Goal: Task Accomplishment & Management: Use online tool/utility

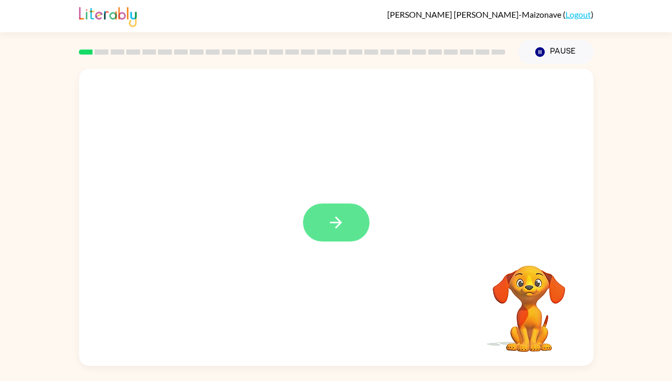
click at [336, 219] on icon "button" at bounding box center [336, 222] width 18 height 18
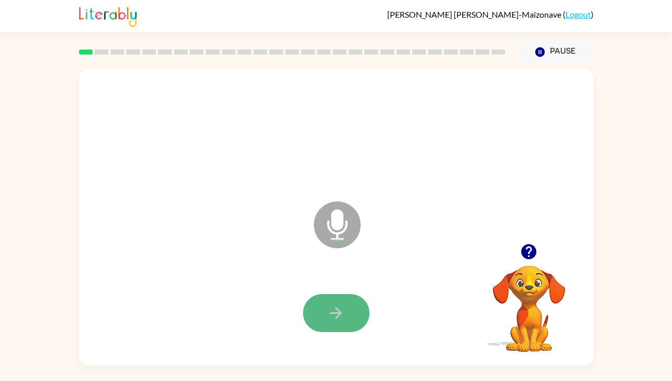
click at [321, 307] on button "button" at bounding box center [336, 313] width 67 height 38
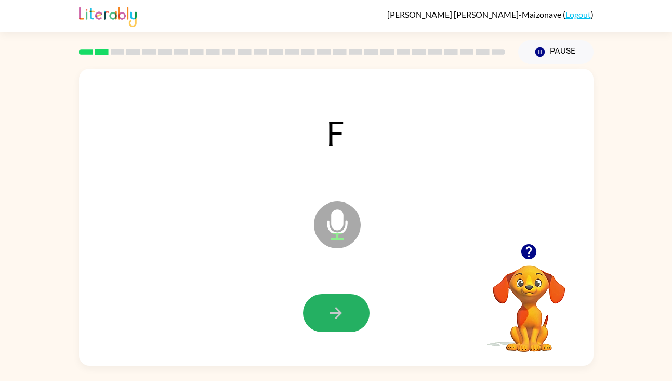
click at [352, 325] on button "button" at bounding box center [336, 313] width 67 height 38
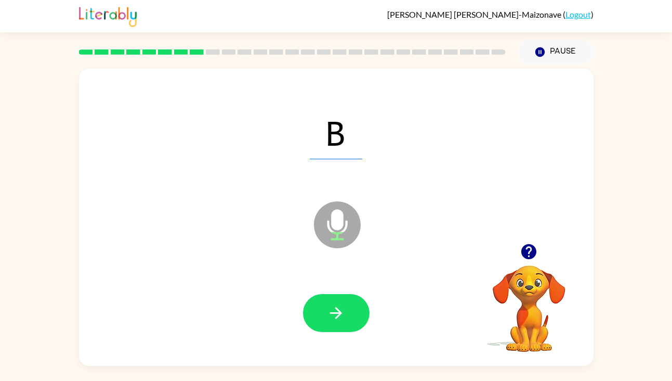
click at [336, 312] on icon "button" at bounding box center [336, 313] width 12 height 12
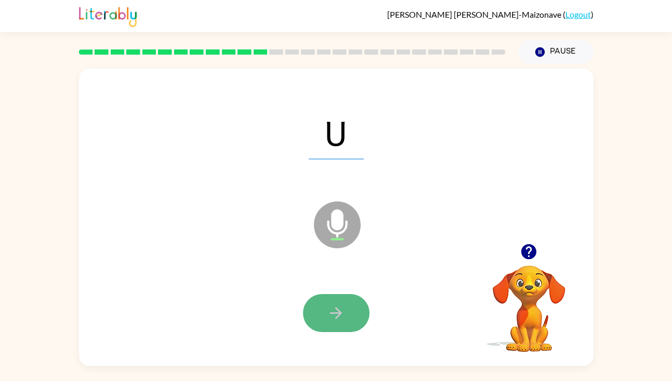
click at [341, 310] on icon "button" at bounding box center [336, 313] width 18 height 18
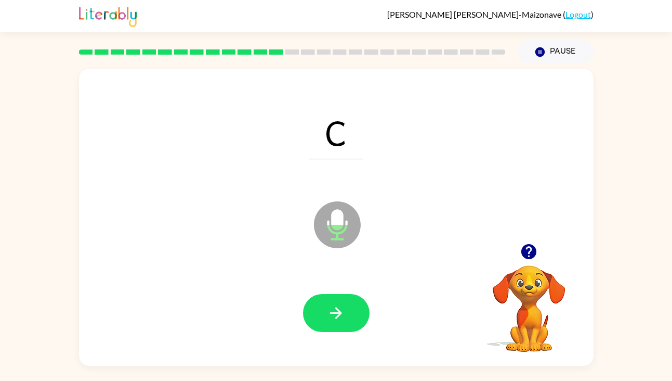
click at [341, 310] on icon "button" at bounding box center [336, 313] width 18 height 18
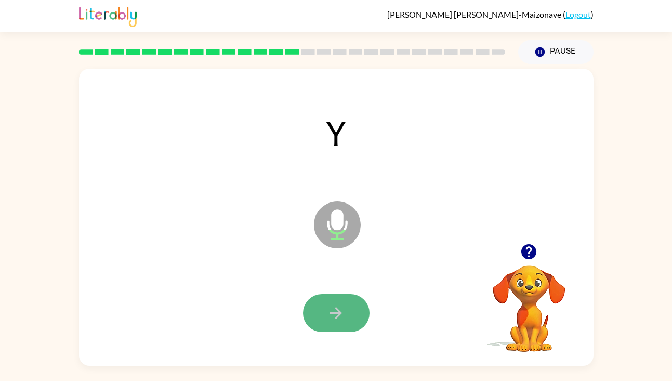
click at [341, 319] on icon "button" at bounding box center [336, 313] width 18 height 18
click at [340, 310] on icon "button" at bounding box center [336, 313] width 18 height 18
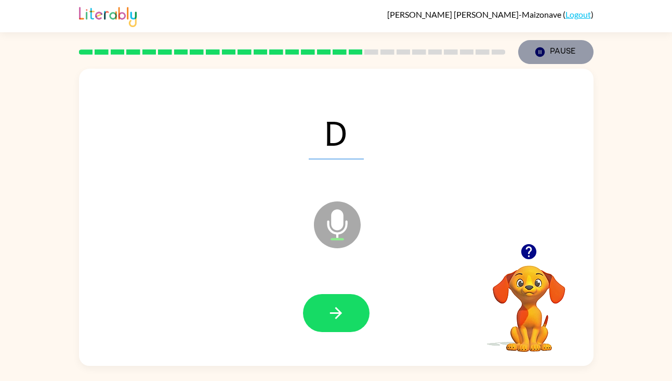
click at [553, 46] on button "Pause Pause" at bounding box center [555, 52] width 75 height 24
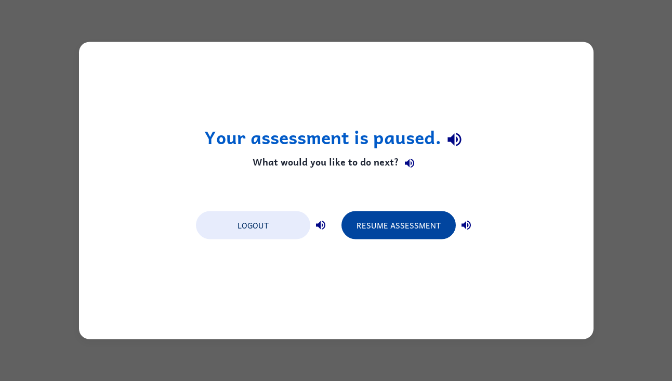
click at [426, 230] on button "Resume Assessment" at bounding box center [399, 225] width 114 height 28
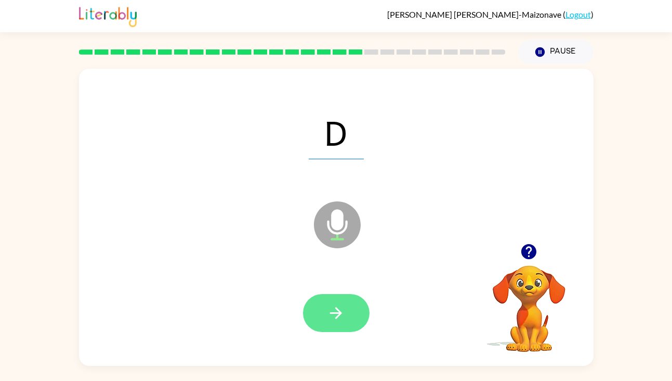
click at [346, 316] on button "button" at bounding box center [336, 313] width 67 height 38
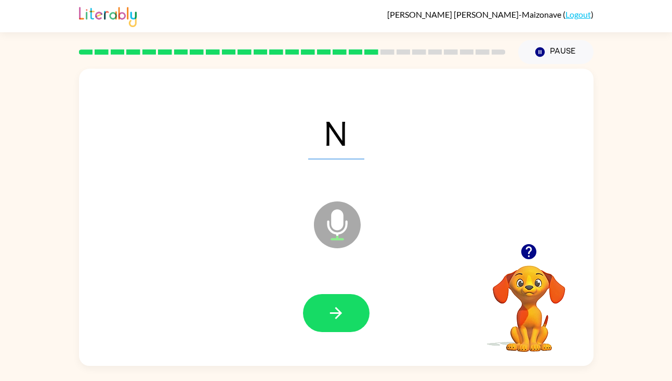
click at [346, 316] on button "button" at bounding box center [336, 313] width 67 height 38
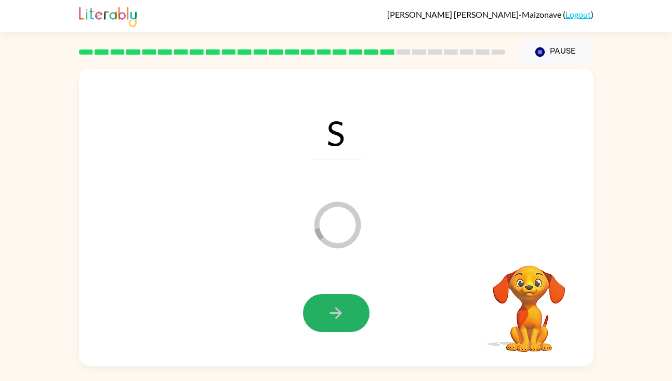
click at [346, 316] on button "button" at bounding box center [336, 313] width 67 height 38
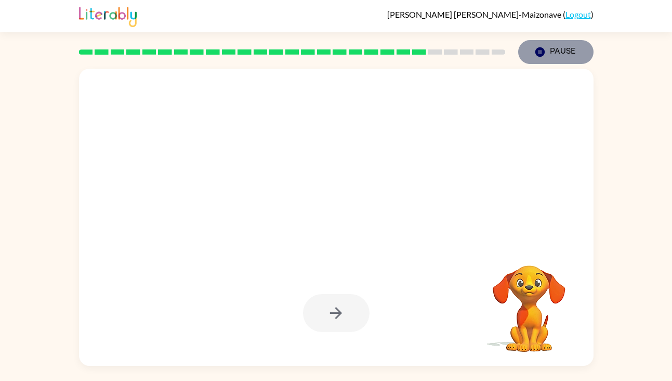
click at [553, 52] on button "Pause Pause" at bounding box center [555, 52] width 75 height 24
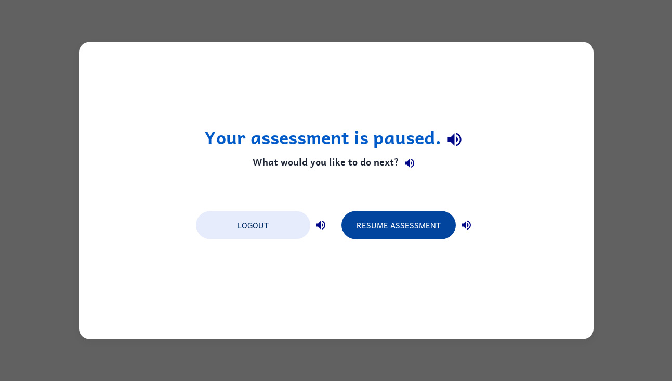
click at [414, 227] on button "Resume Assessment" at bounding box center [399, 225] width 114 height 28
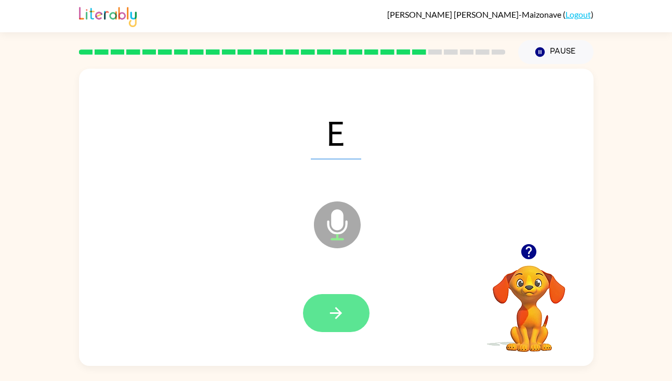
click at [326, 319] on button "button" at bounding box center [336, 313] width 67 height 38
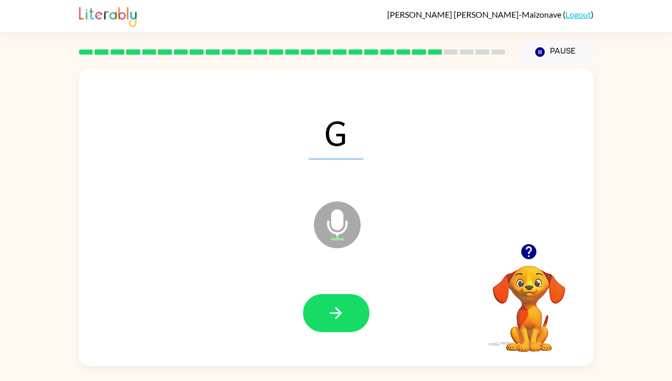
click at [326, 319] on button "button" at bounding box center [336, 313] width 67 height 38
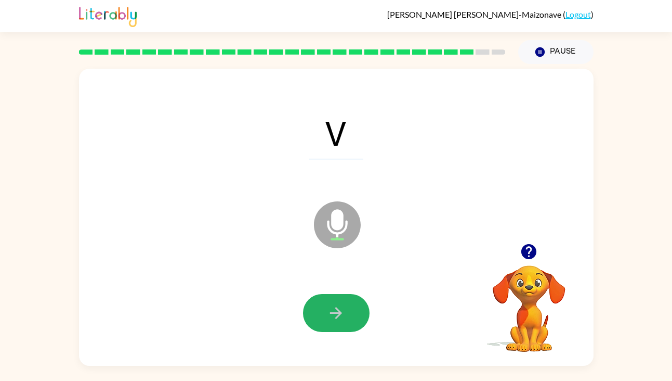
click at [326, 319] on button "button" at bounding box center [336, 313] width 67 height 38
click at [335, 322] on button "button" at bounding box center [336, 313] width 67 height 38
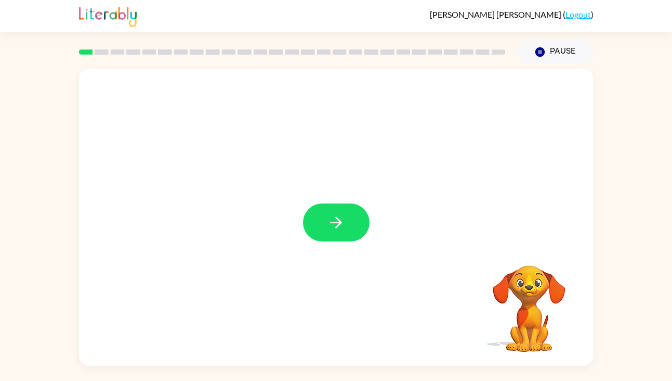
click at [331, 232] on button "button" at bounding box center [336, 222] width 67 height 38
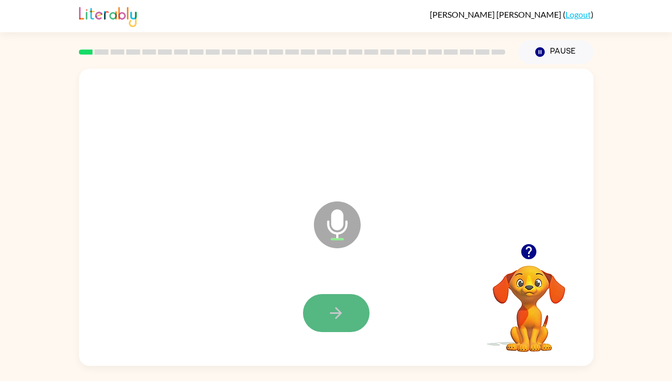
click at [342, 307] on icon "button" at bounding box center [336, 313] width 18 height 18
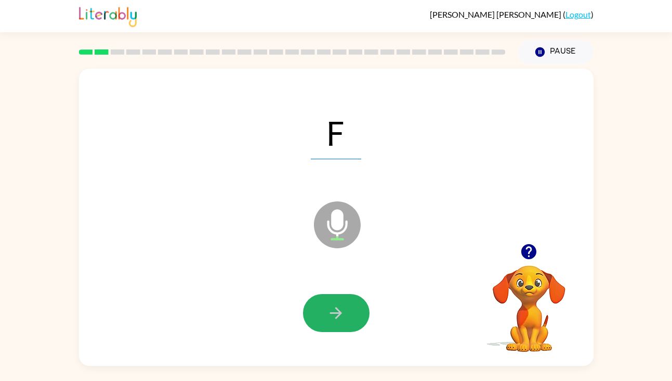
click at [342, 307] on icon "button" at bounding box center [336, 313] width 18 height 18
click at [331, 320] on icon "button" at bounding box center [336, 313] width 18 height 18
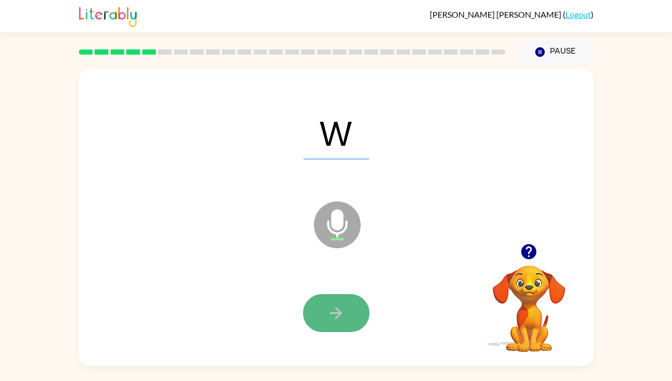
click at [322, 302] on button "button" at bounding box center [336, 313] width 67 height 38
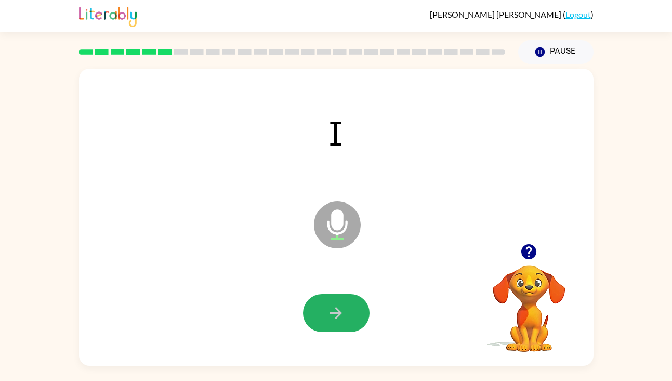
click at [322, 302] on button "button" at bounding box center [336, 313] width 67 height 38
click at [333, 312] on icon "button" at bounding box center [336, 313] width 12 height 12
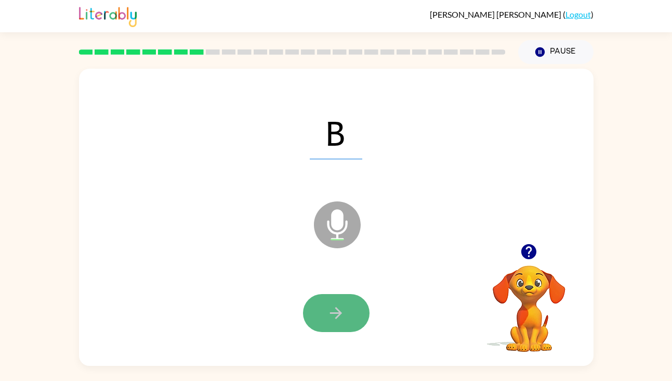
click at [336, 314] on icon "button" at bounding box center [336, 313] width 18 height 18
click at [332, 312] on icon "button" at bounding box center [336, 313] width 12 height 12
click at [332, 315] on icon "button" at bounding box center [336, 313] width 18 height 18
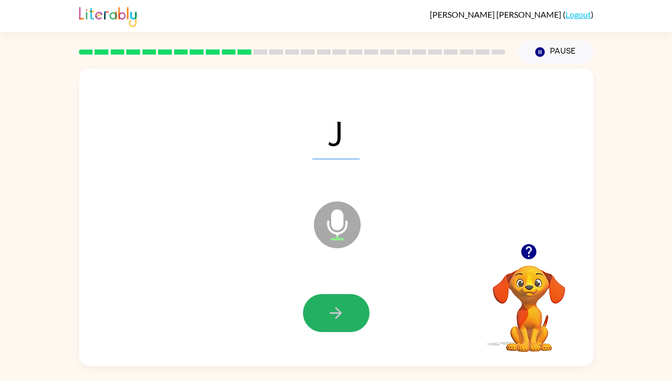
click at [332, 315] on icon "button" at bounding box center [336, 313] width 18 height 18
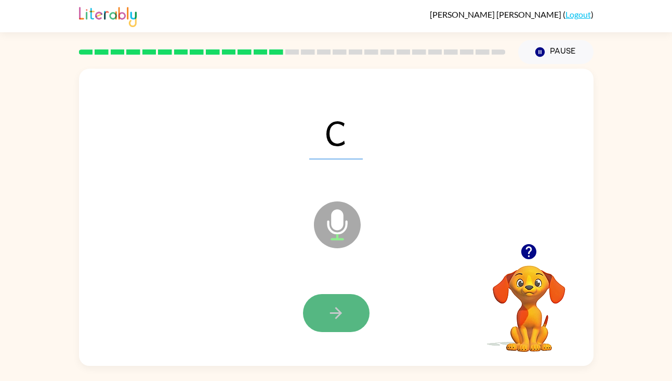
click at [325, 317] on button "button" at bounding box center [336, 313] width 67 height 38
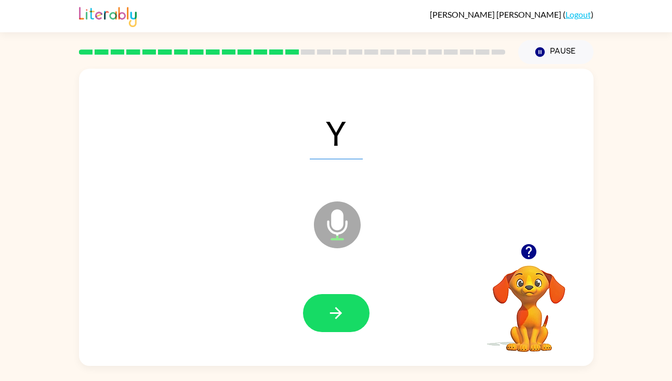
click at [325, 317] on button "button" at bounding box center [336, 313] width 67 height 38
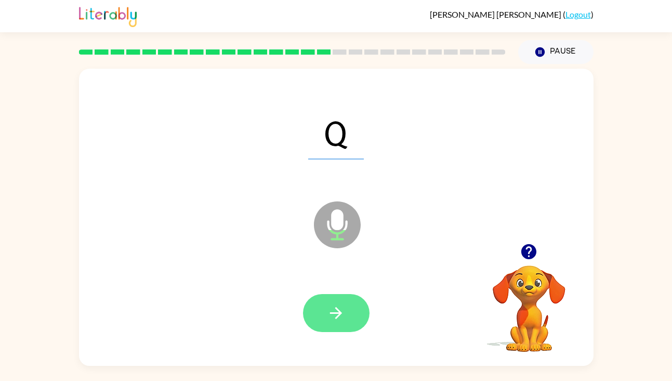
click at [345, 306] on icon "button" at bounding box center [336, 313] width 18 height 18
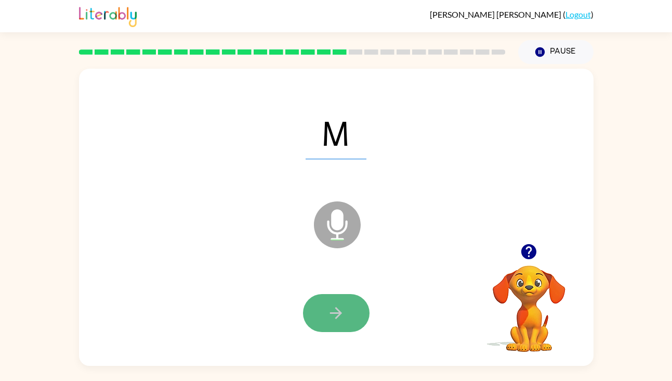
click at [339, 314] on icon "button" at bounding box center [336, 313] width 12 height 12
click at [332, 310] on icon "button" at bounding box center [336, 313] width 18 height 18
click at [328, 307] on icon "button" at bounding box center [336, 313] width 18 height 18
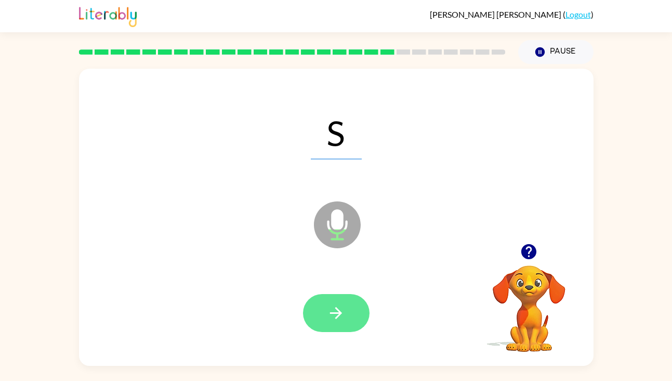
click at [311, 314] on button "button" at bounding box center [336, 313] width 67 height 38
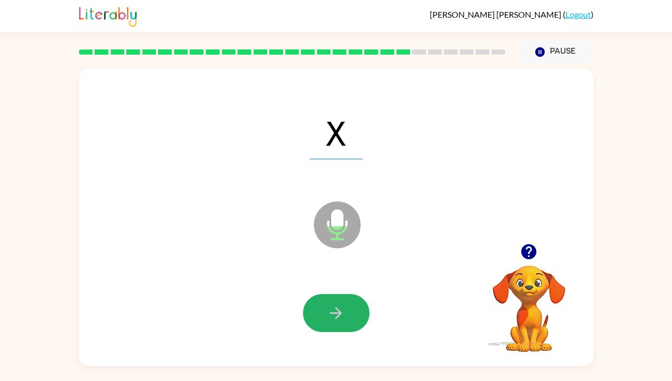
click at [311, 314] on button "button" at bounding box center [336, 313] width 67 height 38
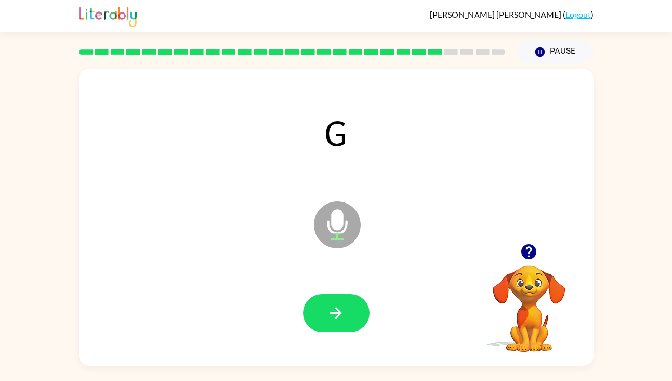
click at [333, 321] on icon "button" at bounding box center [336, 313] width 18 height 18
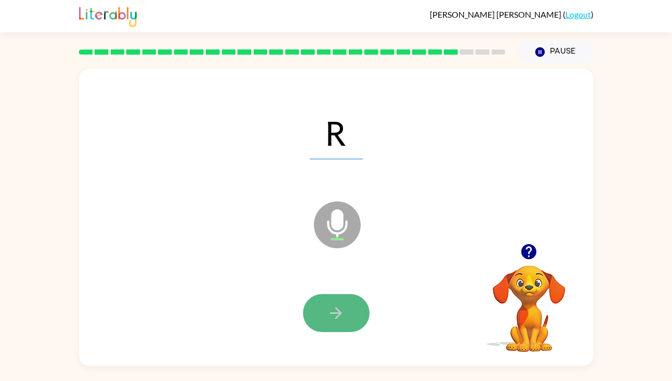
click at [333, 321] on icon "button" at bounding box center [336, 313] width 18 height 18
click at [345, 322] on button "button" at bounding box center [336, 313] width 67 height 38
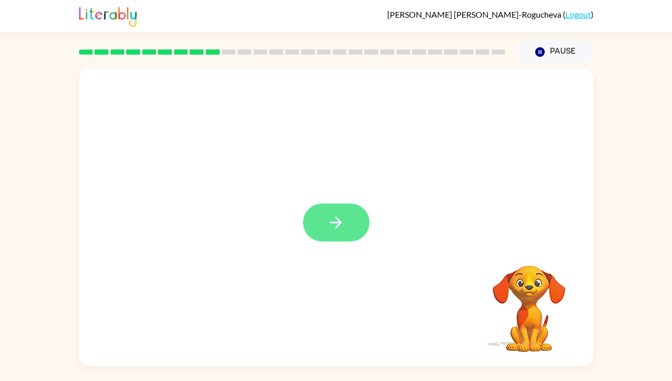
click at [340, 226] on icon "button" at bounding box center [336, 222] width 18 height 18
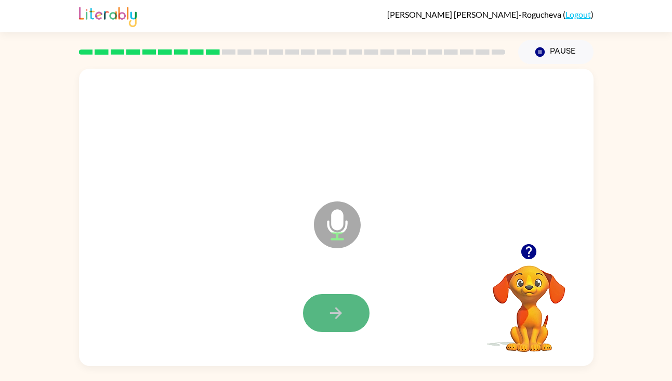
click at [343, 313] on icon "button" at bounding box center [336, 313] width 18 height 18
click at [349, 305] on button "button" at bounding box center [336, 313] width 67 height 38
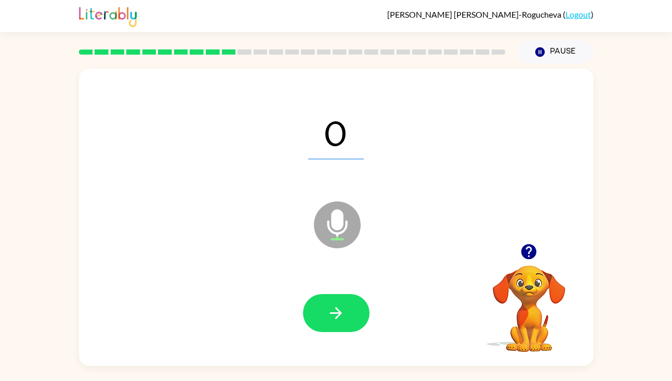
click at [349, 305] on button "button" at bounding box center [336, 313] width 67 height 38
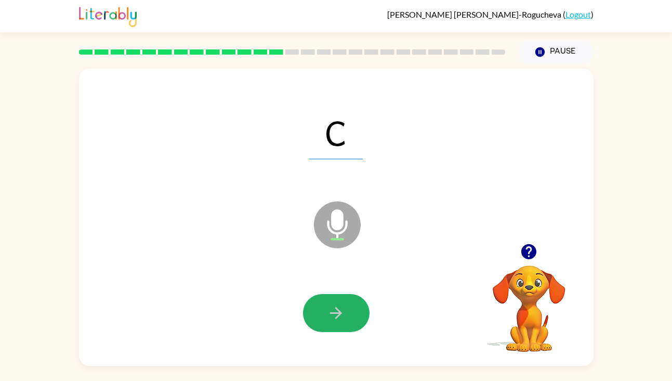
click at [349, 305] on button "button" at bounding box center [336, 313] width 67 height 38
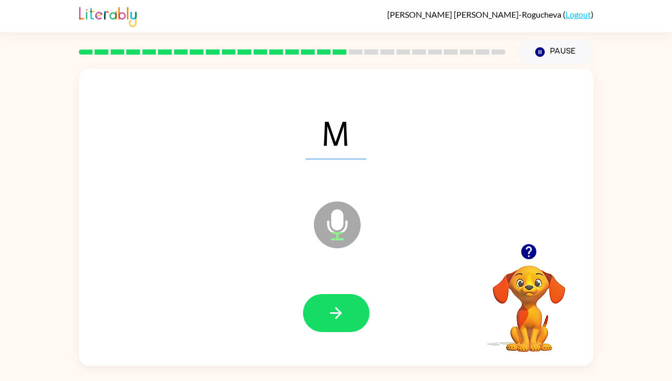
click at [349, 305] on button "button" at bounding box center [336, 313] width 67 height 38
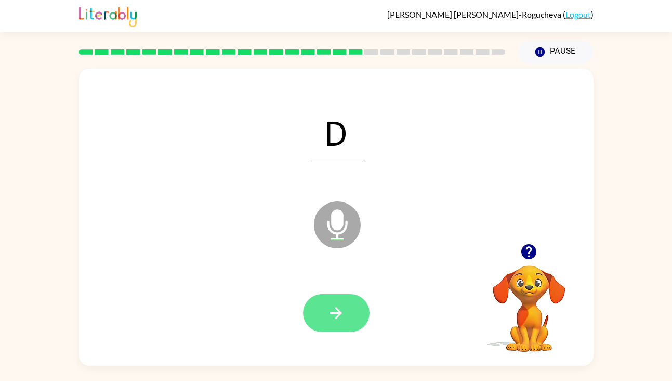
click at [347, 305] on button "button" at bounding box center [336, 313] width 67 height 38
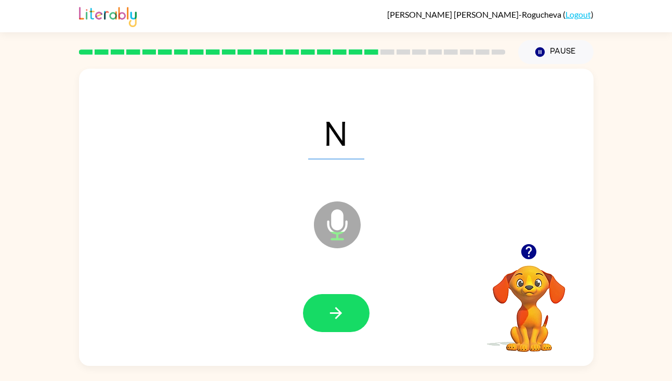
click at [347, 305] on button "button" at bounding box center [336, 313] width 67 height 38
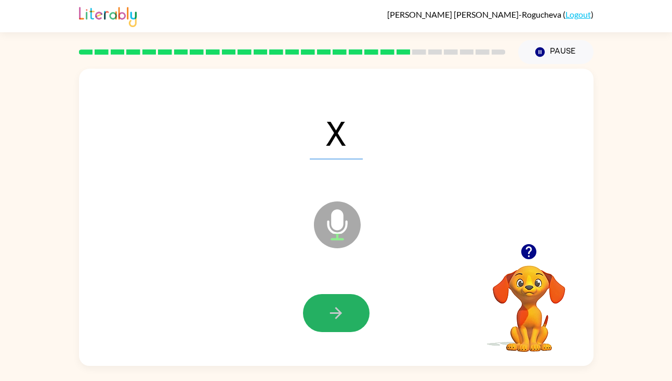
click at [347, 305] on button "button" at bounding box center [336, 313] width 67 height 38
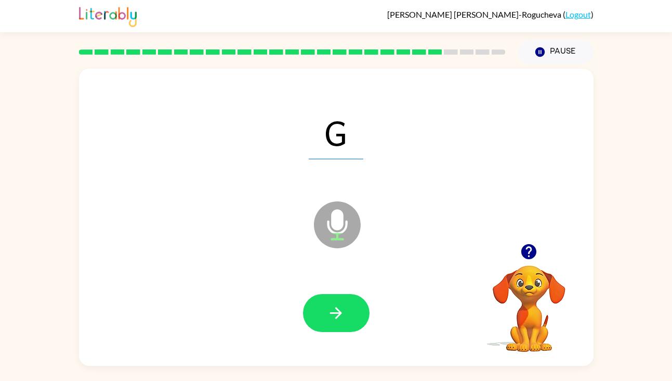
click at [347, 305] on button "button" at bounding box center [336, 313] width 67 height 38
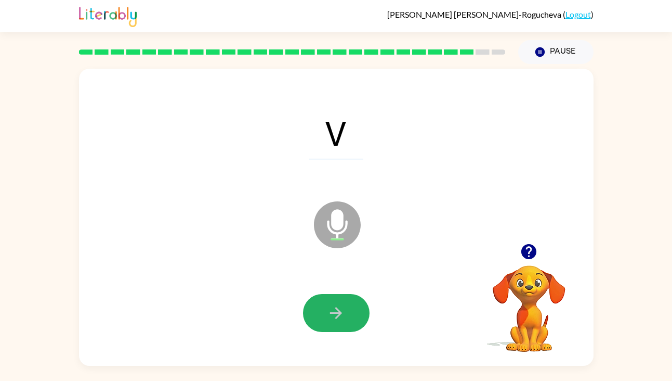
click at [347, 305] on button "button" at bounding box center [336, 313] width 67 height 38
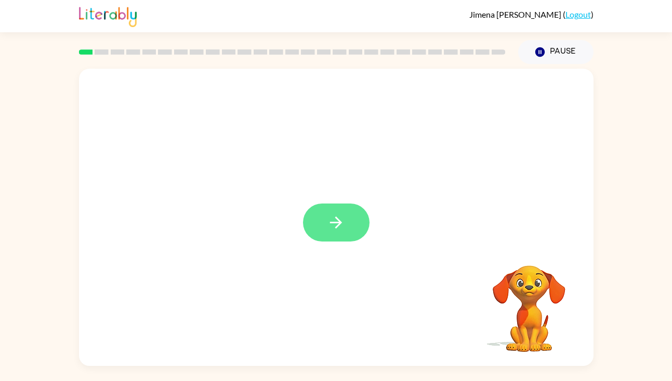
click at [344, 228] on icon "button" at bounding box center [336, 222] width 18 height 18
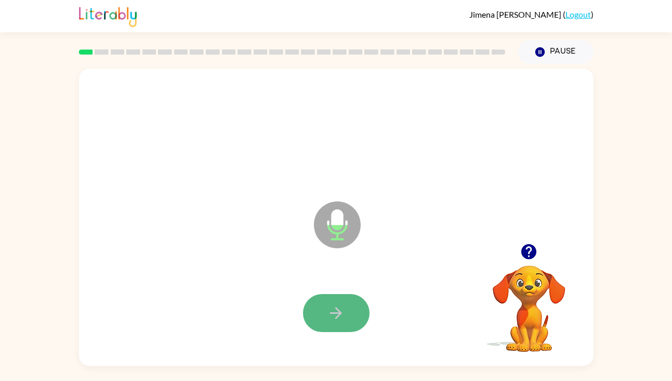
click at [339, 309] on icon "button" at bounding box center [336, 313] width 18 height 18
click at [335, 303] on button "button" at bounding box center [336, 313] width 67 height 38
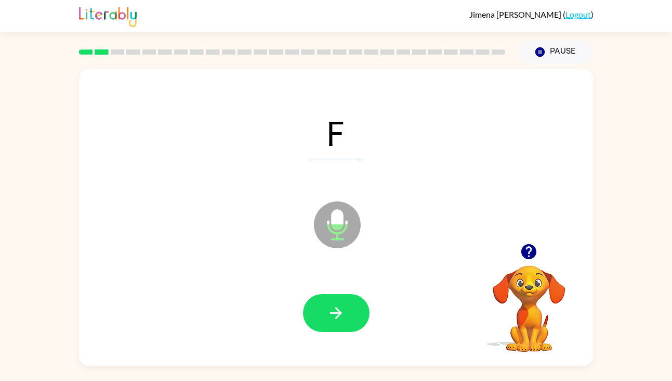
click at [335, 303] on button "button" at bounding box center [336, 313] width 67 height 38
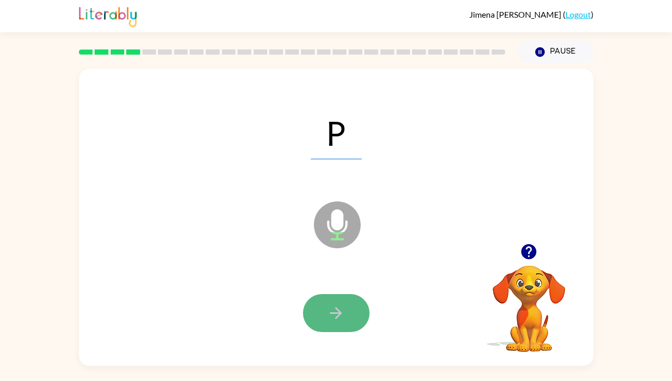
click at [335, 301] on button "button" at bounding box center [336, 313] width 67 height 38
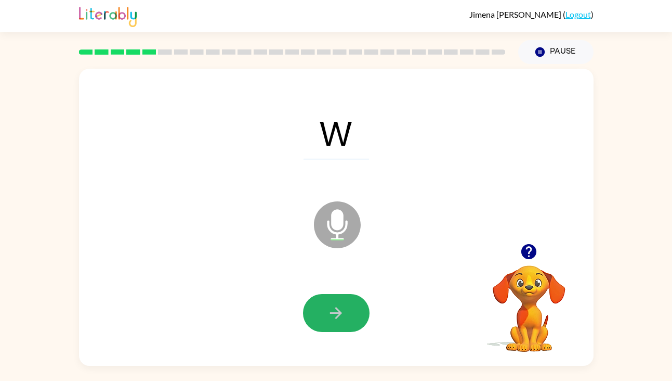
click at [335, 301] on button "button" at bounding box center [336, 313] width 67 height 38
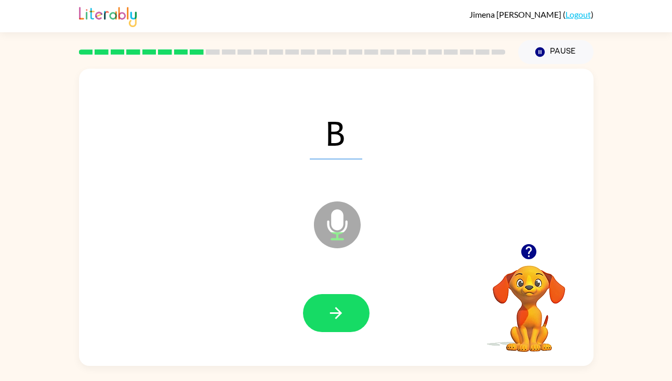
click at [335, 301] on button "button" at bounding box center [336, 313] width 67 height 38
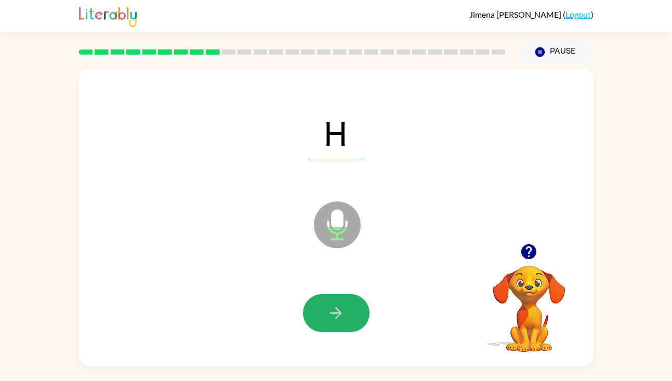
click at [335, 301] on button "button" at bounding box center [336, 313] width 67 height 38
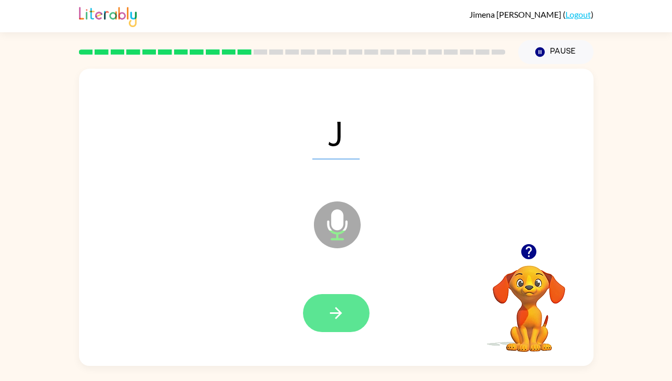
click at [343, 309] on icon "button" at bounding box center [336, 313] width 18 height 18
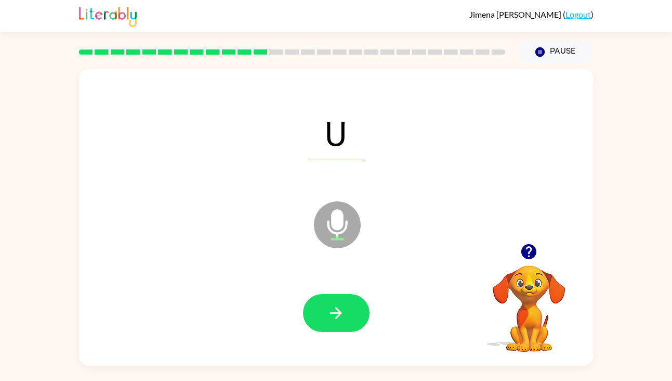
click at [343, 309] on icon "button" at bounding box center [336, 313] width 18 height 18
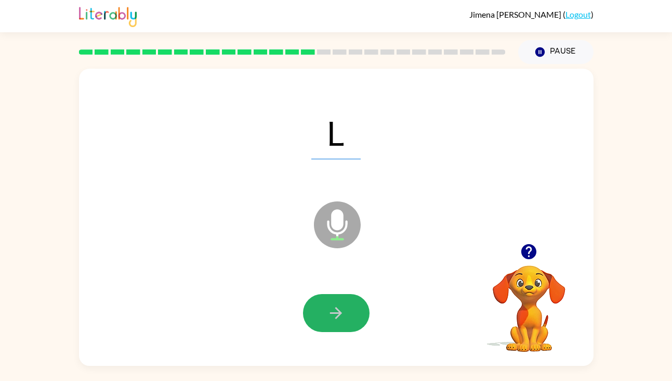
click at [343, 309] on icon "button" at bounding box center [336, 313] width 18 height 18
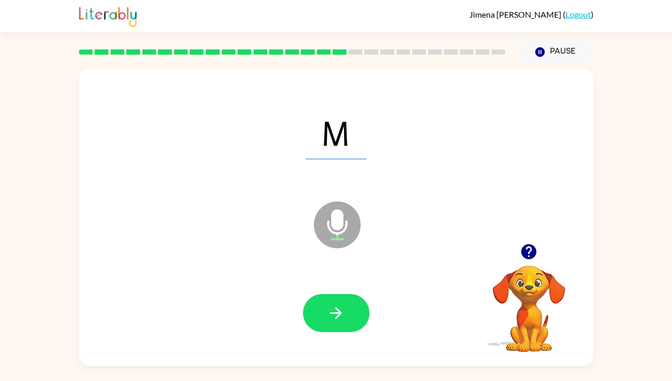
click at [343, 309] on icon "button" at bounding box center [336, 313] width 18 height 18
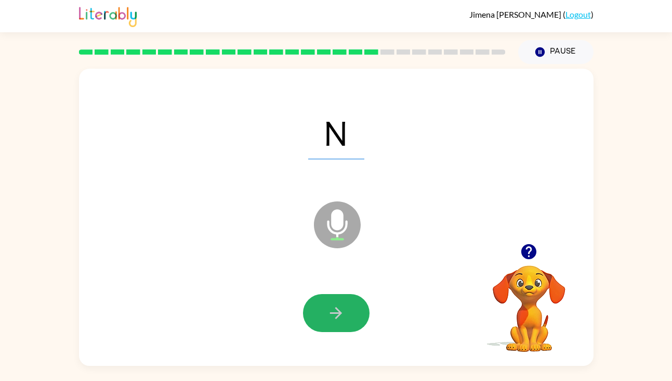
click at [343, 309] on icon "button" at bounding box center [336, 313] width 18 height 18
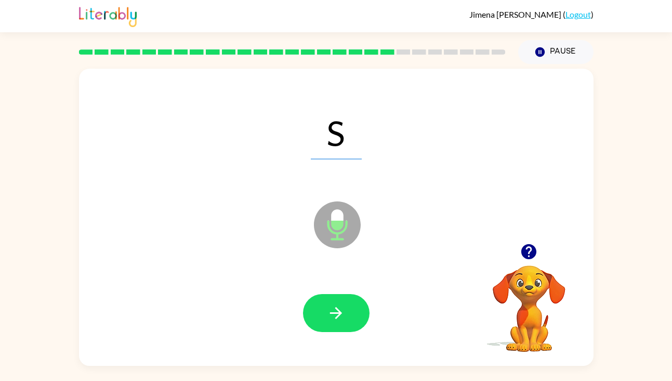
click at [343, 309] on icon "button" at bounding box center [336, 313] width 18 height 18
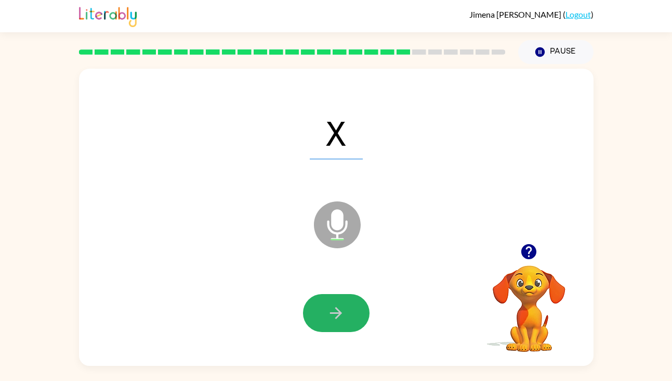
click at [343, 309] on icon "button" at bounding box center [336, 313] width 18 height 18
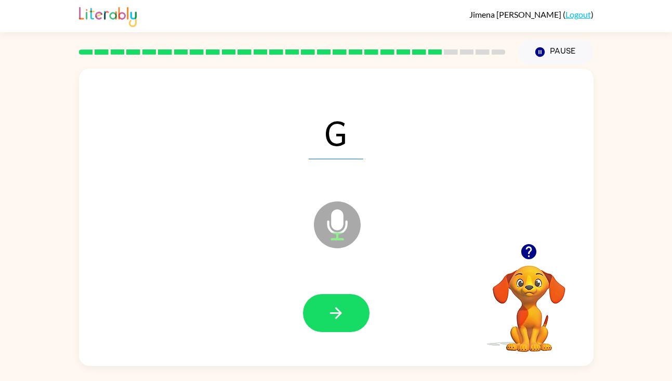
click at [343, 309] on icon "button" at bounding box center [336, 313] width 18 height 18
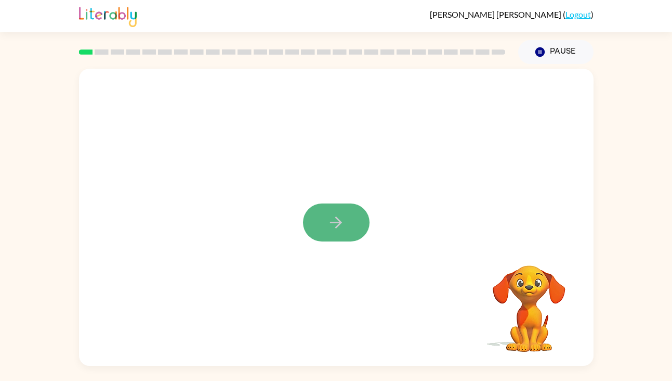
click at [341, 227] on icon "button" at bounding box center [336, 222] width 18 height 18
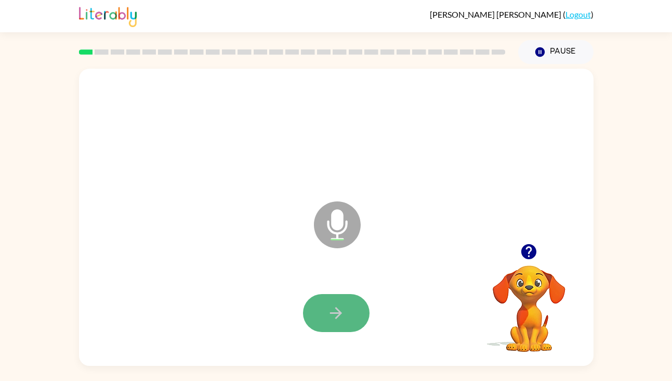
click at [335, 310] on icon "button" at bounding box center [336, 313] width 18 height 18
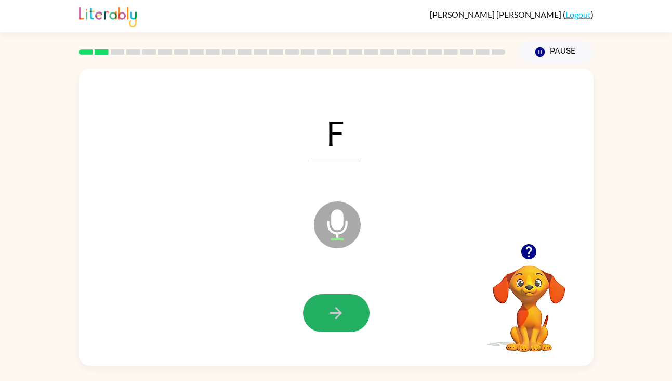
click at [333, 313] on icon "button" at bounding box center [336, 313] width 12 height 12
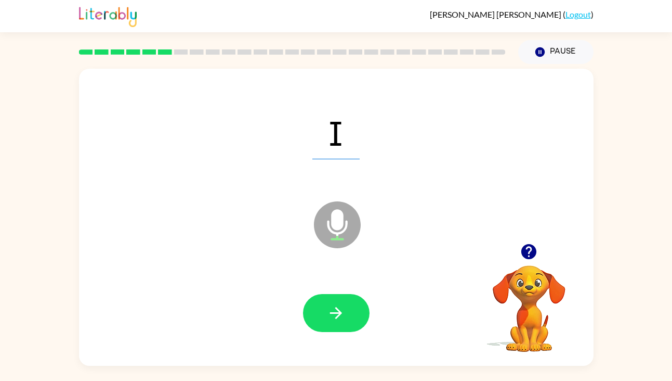
click at [333, 313] on icon "button" at bounding box center [336, 313] width 12 height 12
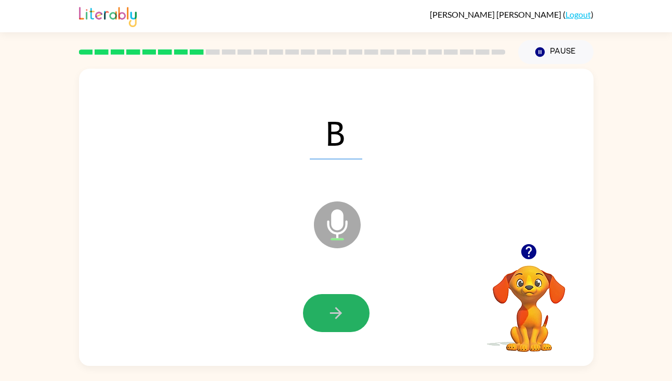
click at [333, 313] on icon "button" at bounding box center [336, 313] width 12 height 12
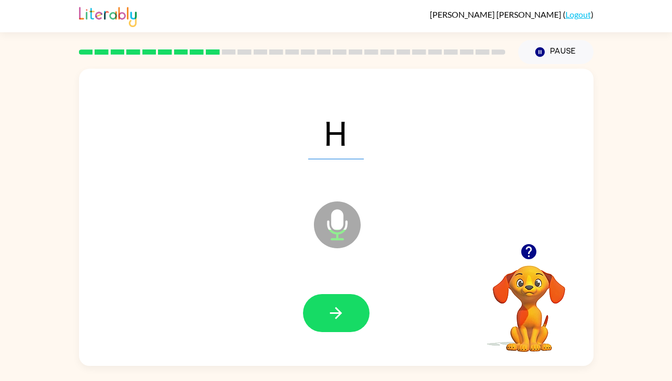
click at [333, 313] on icon "button" at bounding box center [336, 313] width 12 height 12
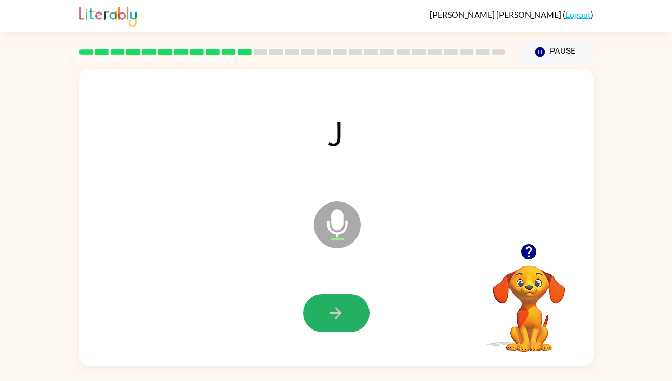
click at [333, 313] on icon "button" at bounding box center [336, 313] width 12 height 12
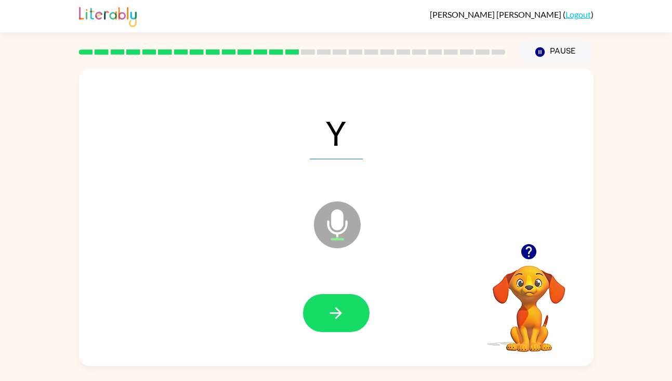
click at [333, 313] on icon "button" at bounding box center [336, 313] width 12 height 12
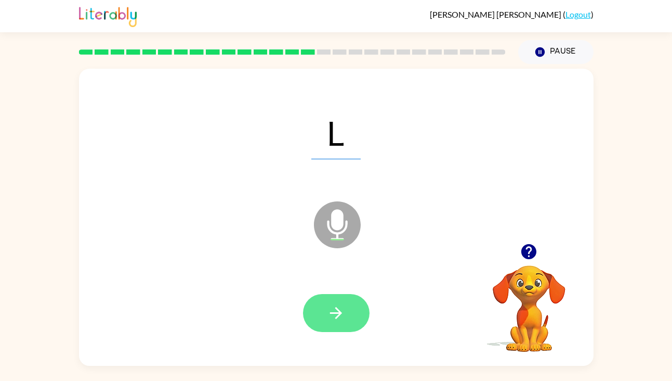
click at [326, 312] on button "button" at bounding box center [336, 313] width 67 height 38
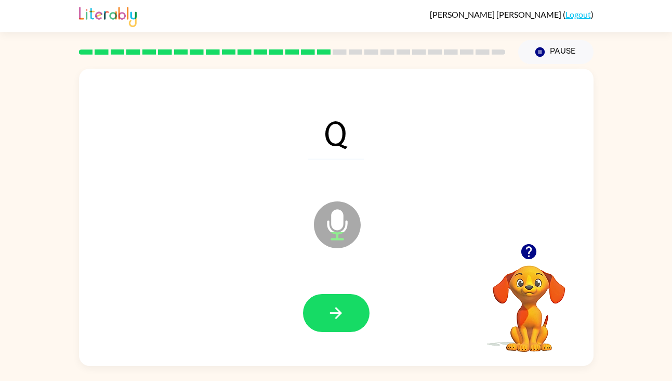
click at [326, 312] on button "button" at bounding box center [336, 313] width 67 height 38
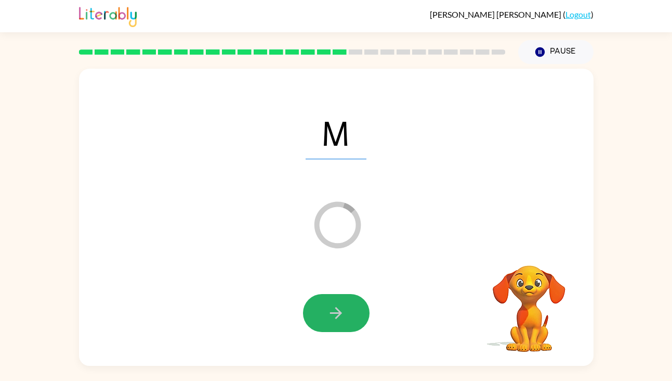
click at [326, 312] on button "button" at bounding box center [336, 313] width 67 height 38
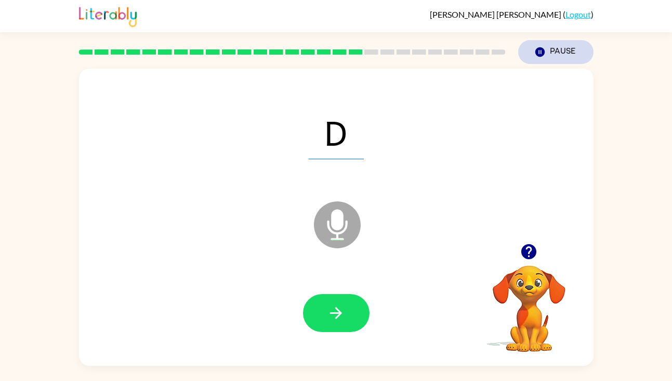
click at [563, 56] on button "Pause Pause" at bounding box center [555, 52] width 75 height 24
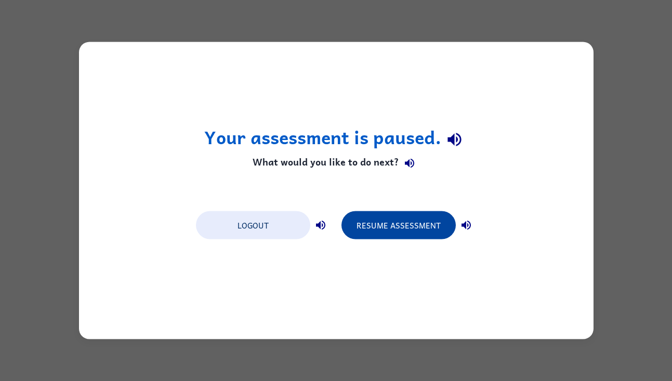
click at [429, 223] on button "Resume Assessment" at bounding box center [399, 225] width 114 height 28
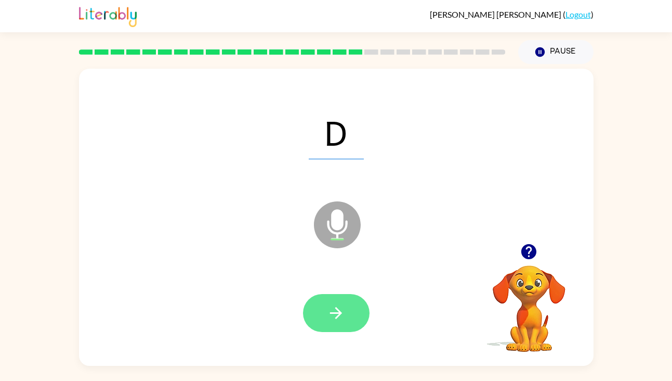
click at [334, 312] on icon "button" at bounding box center [336, 313] width 12 height 12
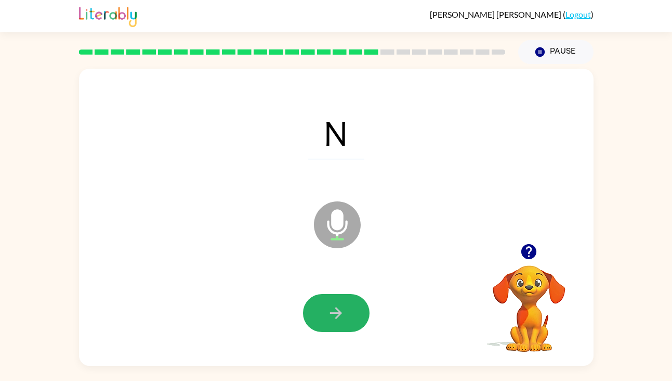
click at [334, 312] on icon "button" at bounding box center [336, 313] width 12 height 12
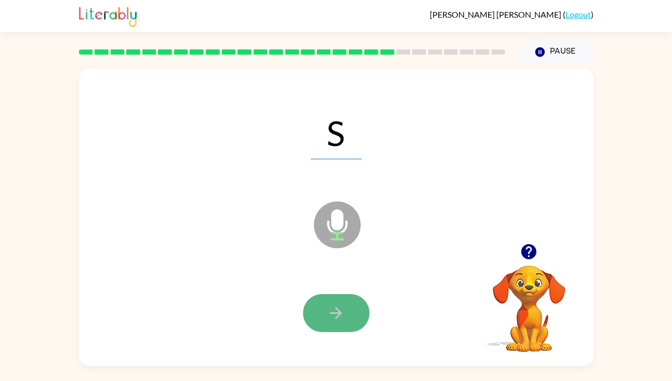
click at [334, 312] on icon "button" at bounding box center [336, 313] width 12 height 12
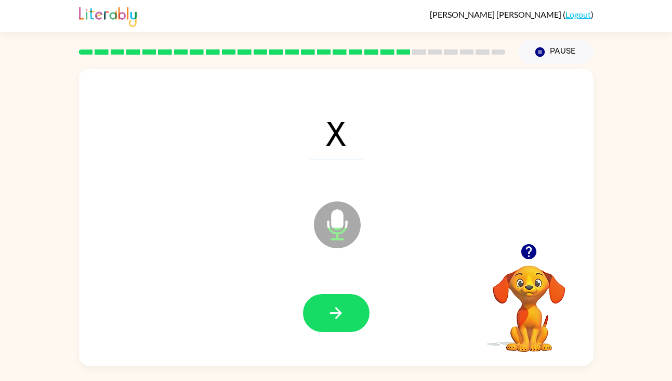
click at [334, 312] on icon "button" at bounding box center [336, 313] width 12 height 12
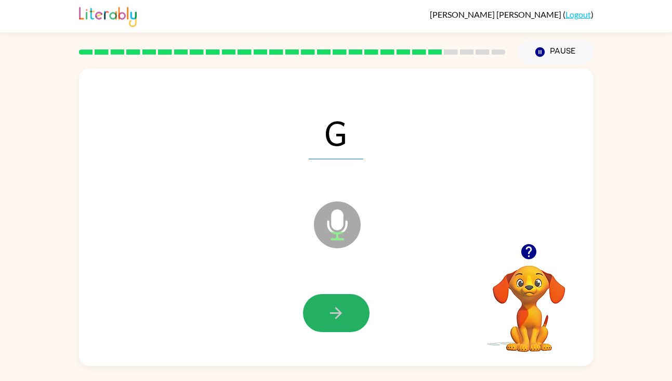
click at [334, 312] on icon "button" at bounding box center [336, 313] width 12 height 12
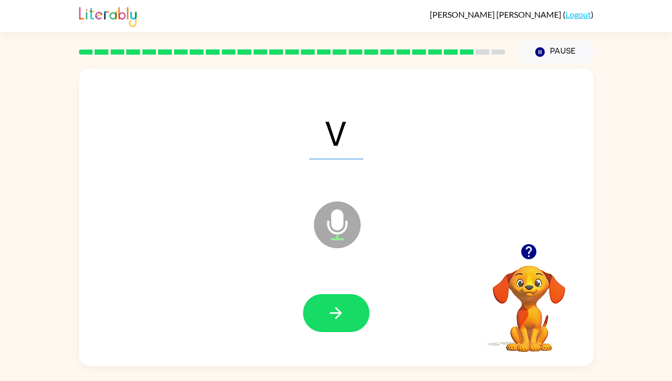
click at [334, 312] on icon "button" at bounding box center [336, 313] width 12 height 12
